Goal: Check status

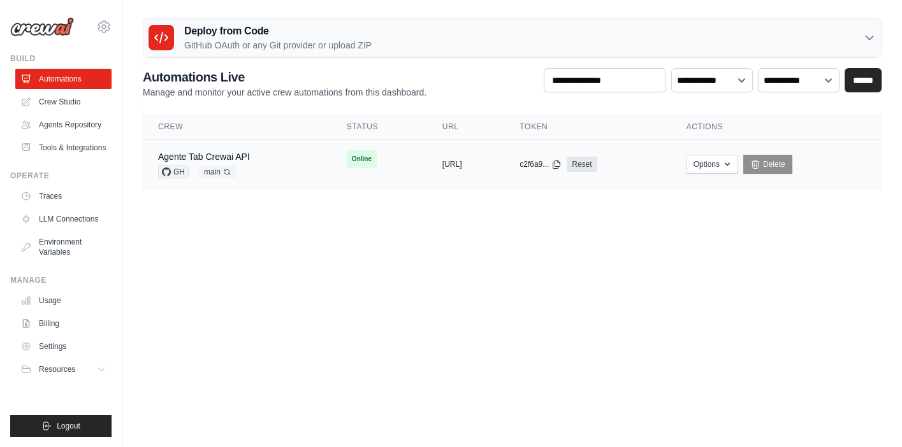
click at [296, 160] on td "Agente Tab Crewai API GH main Auto-deploy enabled" at bounding box center [237, 164] width 189 height 49
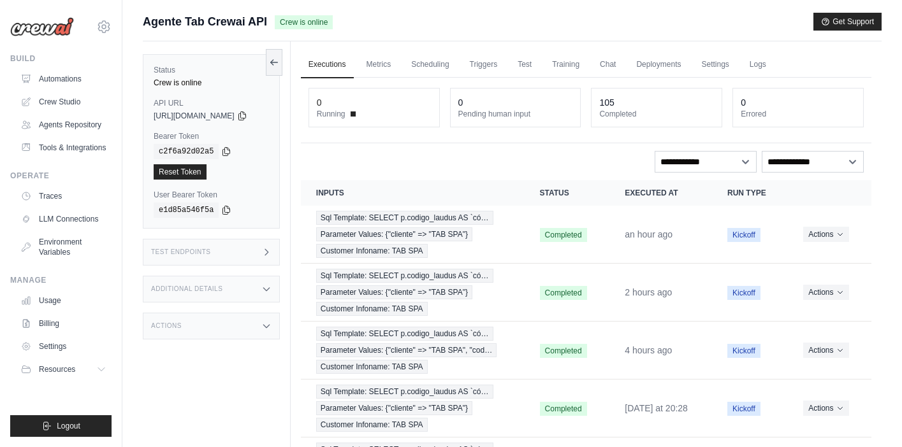
click at [238, 250] on div "Test Endpoints" at bounding box center [211, 252] width 137 height 27
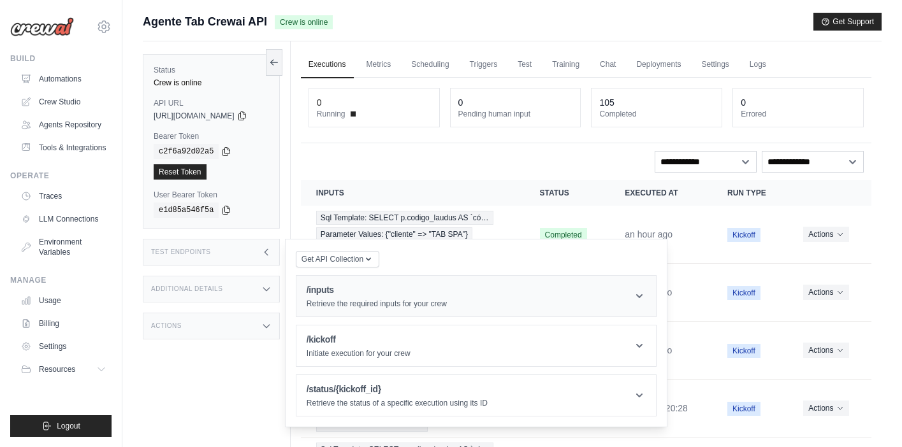
click at [469, 299] on header "/inputs Retrieve the required inputs for your crew" at bounding box center [475, 296] width 359 height 41
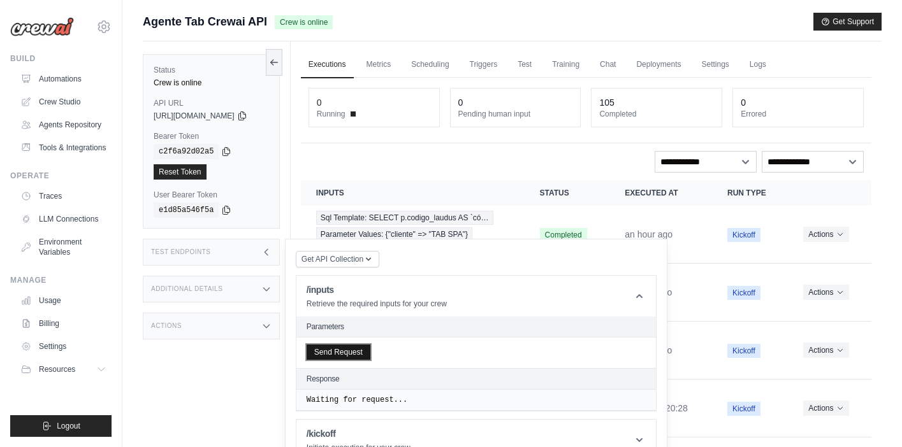
click at [336, 350] on button "Send Request" at bounding box center [339, 352] width 64 height 15
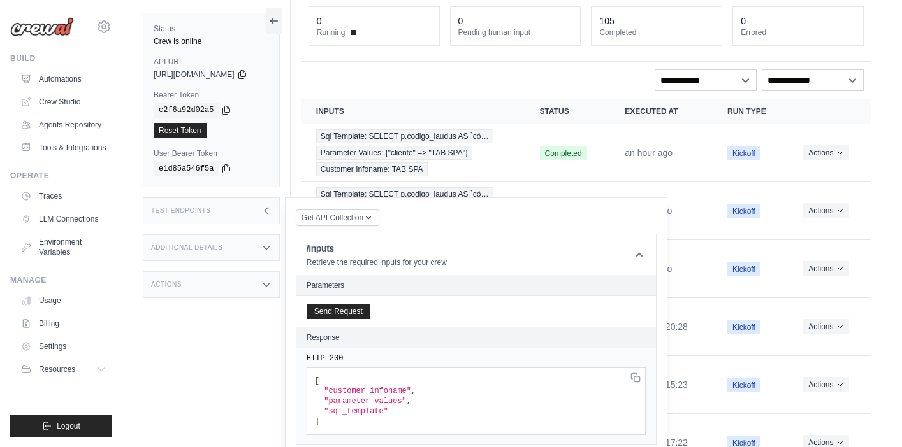
scroll to position [81, 0]
click at [57, 78] on link "Automations" at bounding box center [65, 79] width 96 height 20
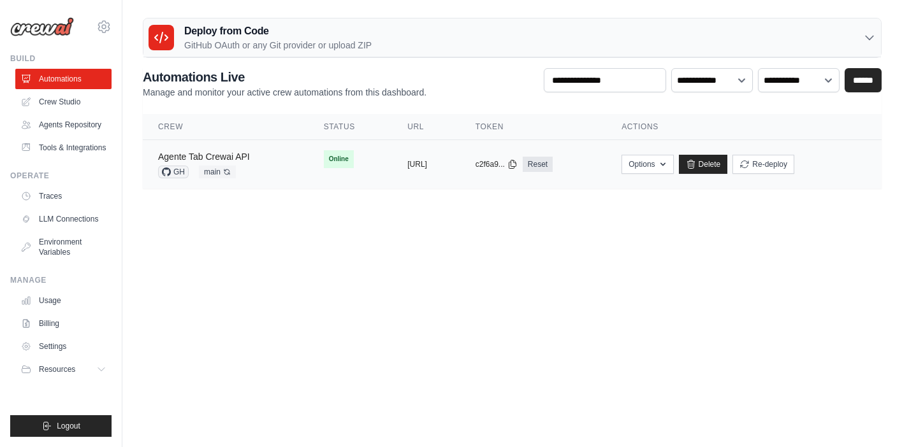
click at [236, 159] on link "Agente Tab Crewai API" at bounding box center [204, 157] width 92 height 10
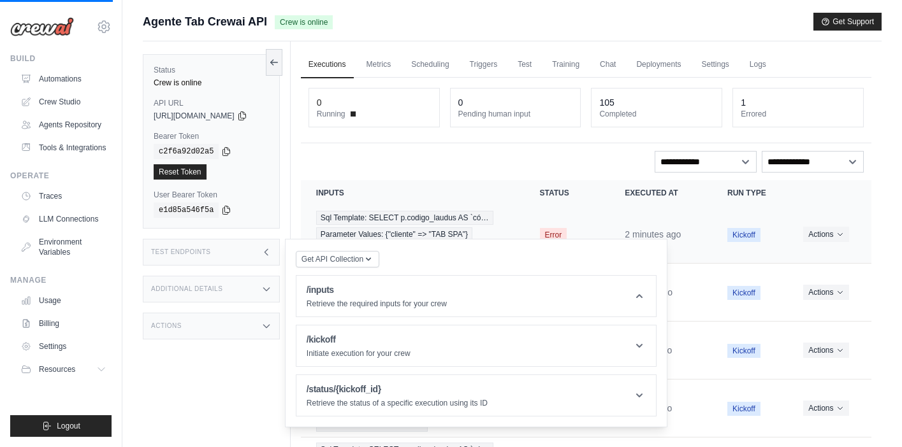
click at [685, 226] on td "2 minutes ago" at bounding box center [660, 235] width 103 height 58
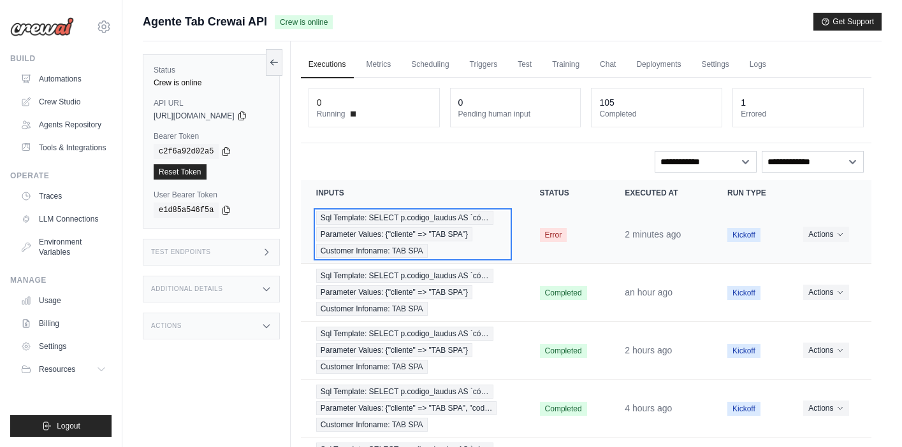
click at [389, 232] on span "Parameter Values: {"cliente" => "TAB SPA"}" at bounding box center [394, 235] width 156 height 14
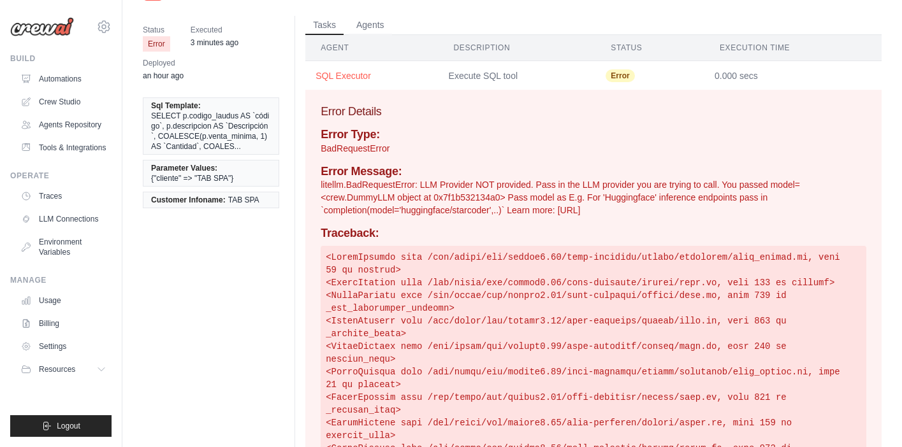
scroll to position [39, 0]
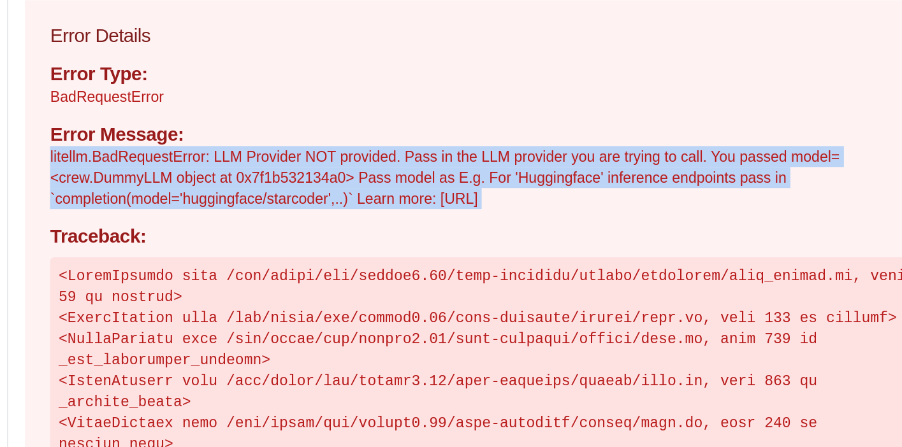
drag, startPoint x: 321, startPoint y: 185, endPoint x: 681, endPoint y: 225, distance: 362.2
click at [681, 225] on div "Error Type: BadRequestError Error Message: litellm.BadRequestError: LLM Provide…" at bounding box center [594, 448] width 546 height 638
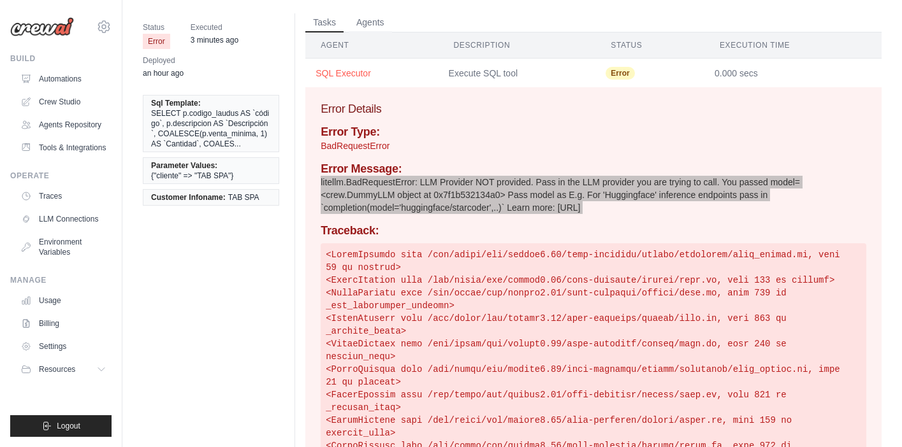
scroll to position [64, 0]
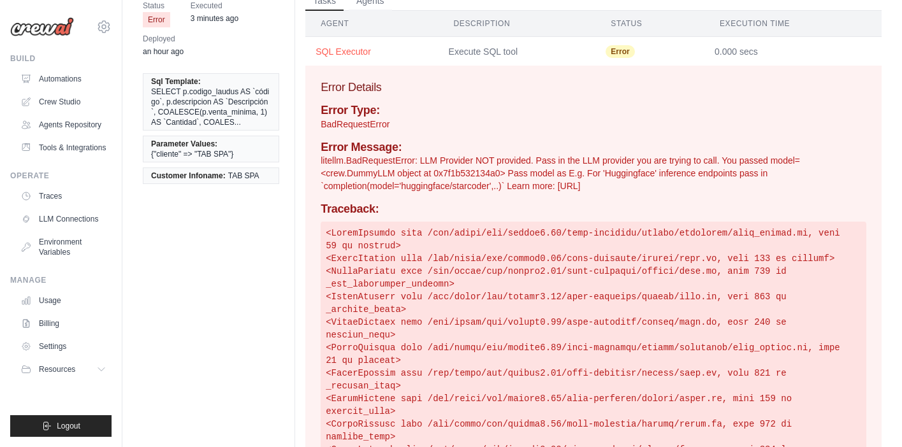
click at [322, 89] on h3 "Error Details" at bounding box center [594, 87] width 546 height 18
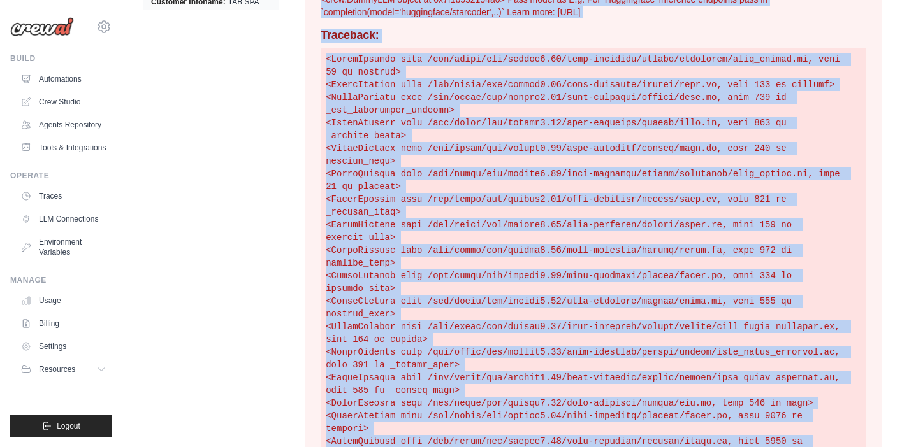
scroll to position [407, 0]
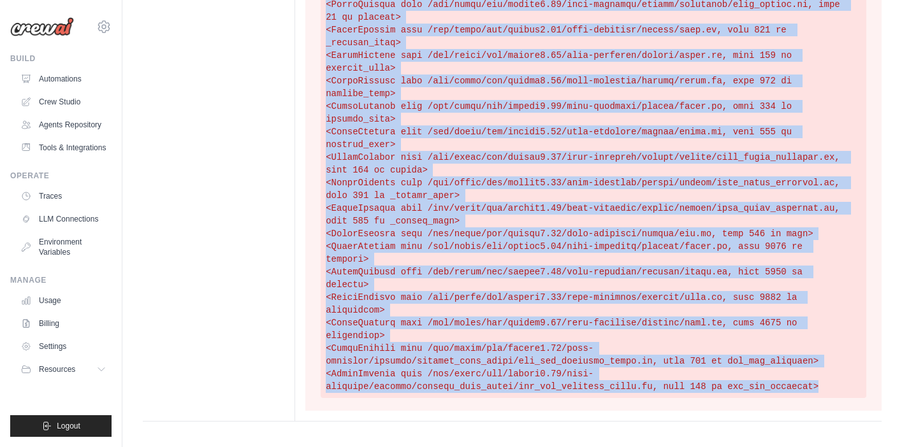
drag, startPoint x: 322, startPoint y: 86, endPoint x: 846, endPoint y: 386, distance: 604.0
click at [846, 386] on div "Error Details Error Type: BadRequestError Error Message: litellm.BadRequestErro…" at bounding box center [593, 66] width 576 height 689
copy div "Error Details Error Type: BadRequestError Error Message: litellm.BadRequestErro…"
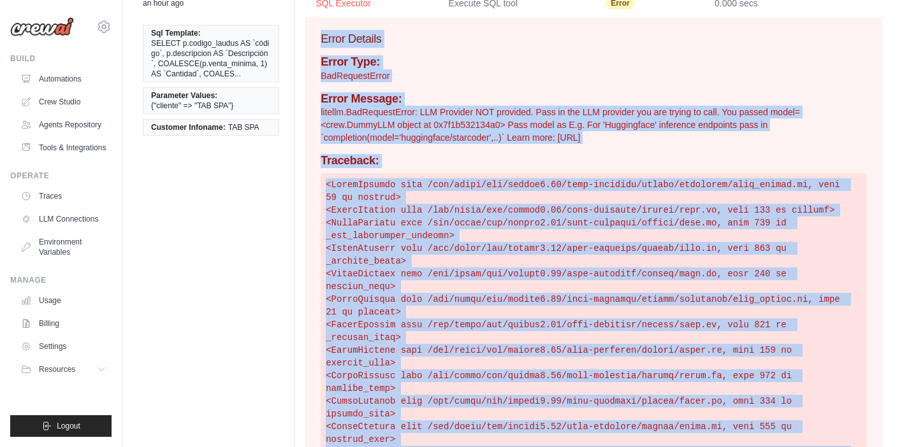
scroll to position [0, 0]
